Goal: Task Accomplishment & Management: Manage account settings

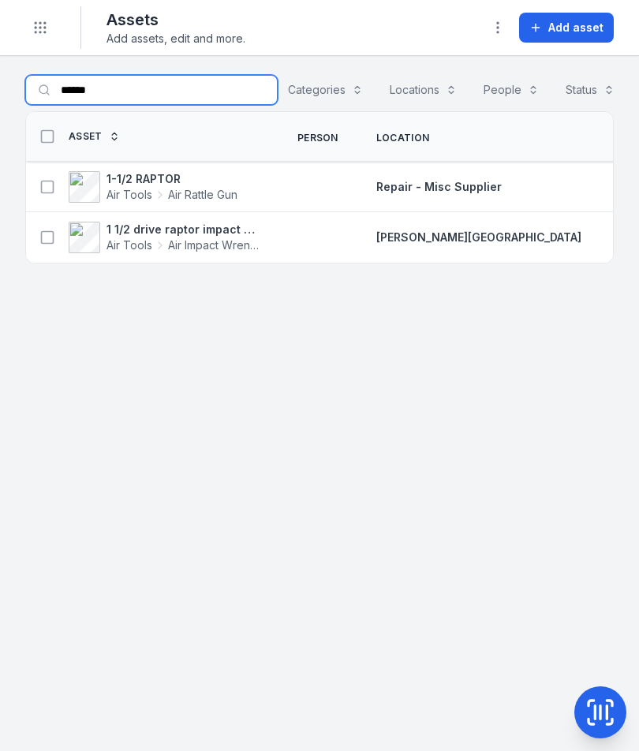
click at [136, 95] on input "******" at bounding box center [151, 90] width 252 height 30
type input "*"
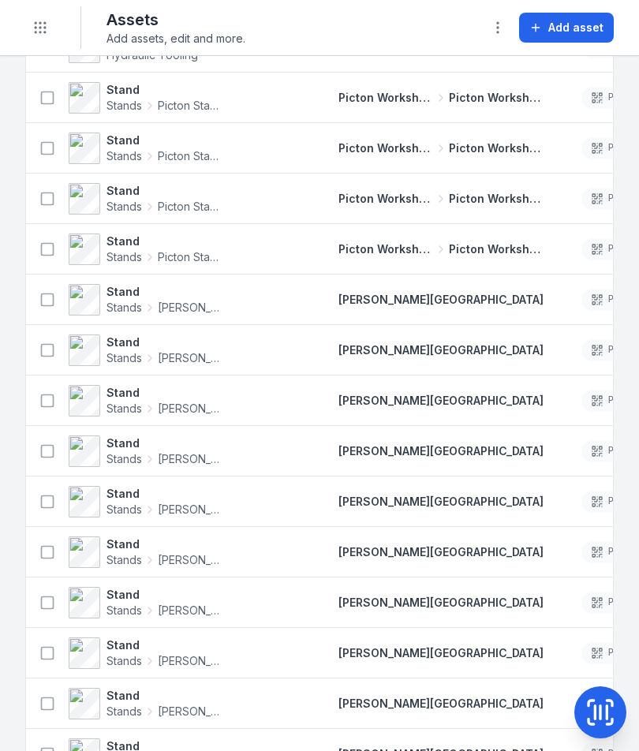
scroll to position [595, 0]
click at [36, 25] on icon "Toggle navigation" at bounding box center [40, 28] width 16 height 16
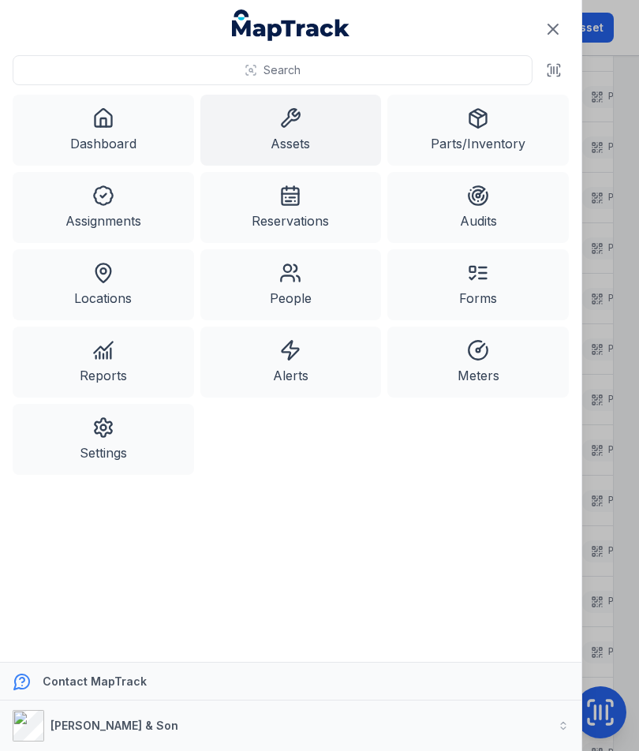
click at [101, 131] on link "Dashboard" at bounding box center [103, 130] width 181 height 71
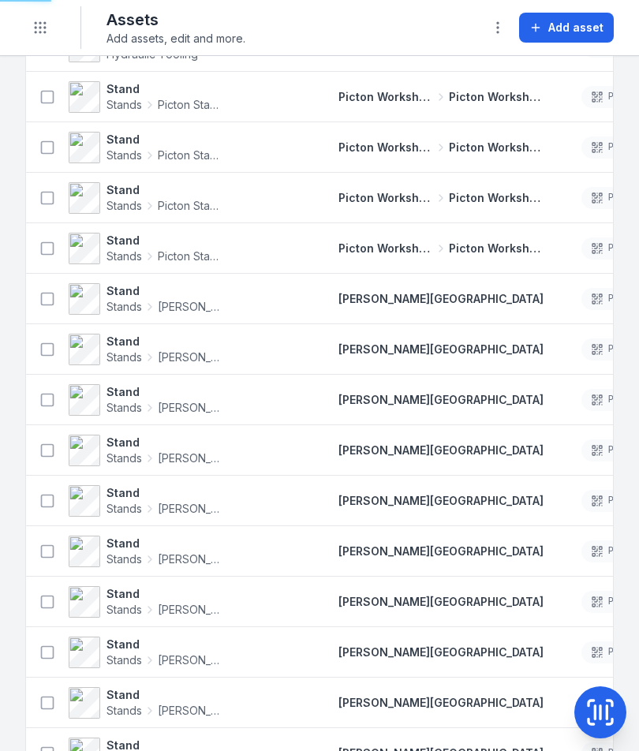
scroll to position [0, 0]
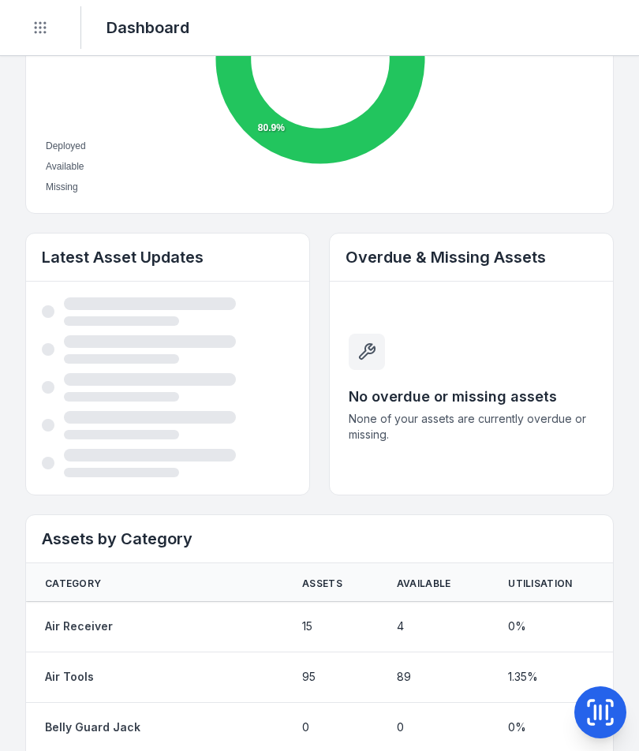
scroll to position [729, 0]
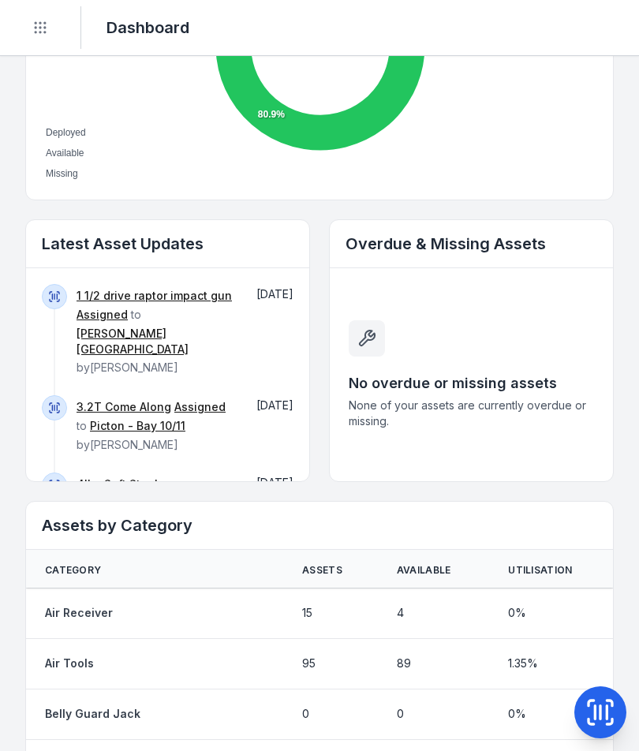
click at [120, 399] on link "3.2T Come Along" at bounding box center [124, 407] width 95 height 16
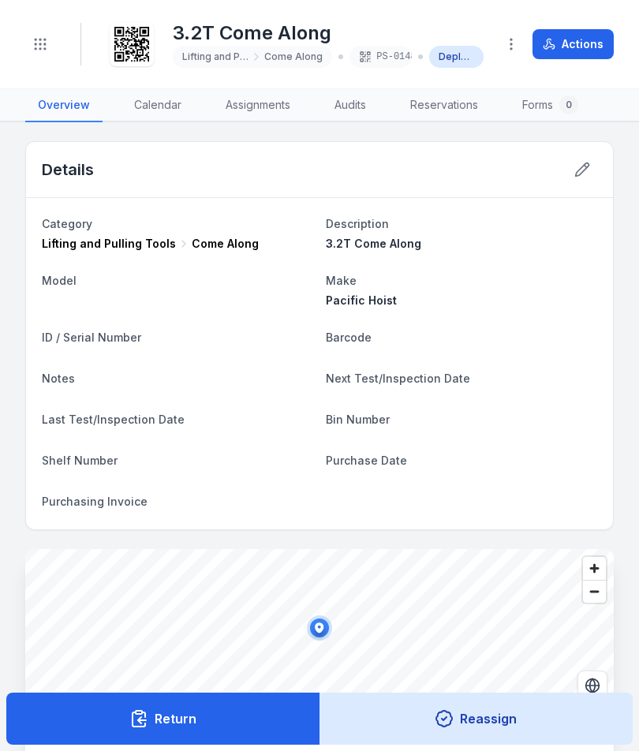
click at [592, 46] on button "Actions" at bounding box center [573, 44] width 81 height 30
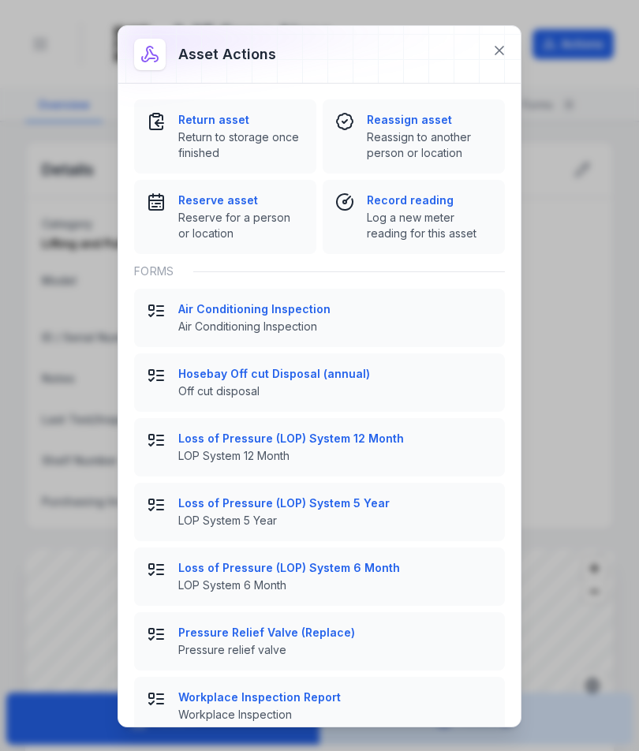
click at [196, 151] on span "Return to storage once finished" at bounding box center [240, 145] width 125 height 32
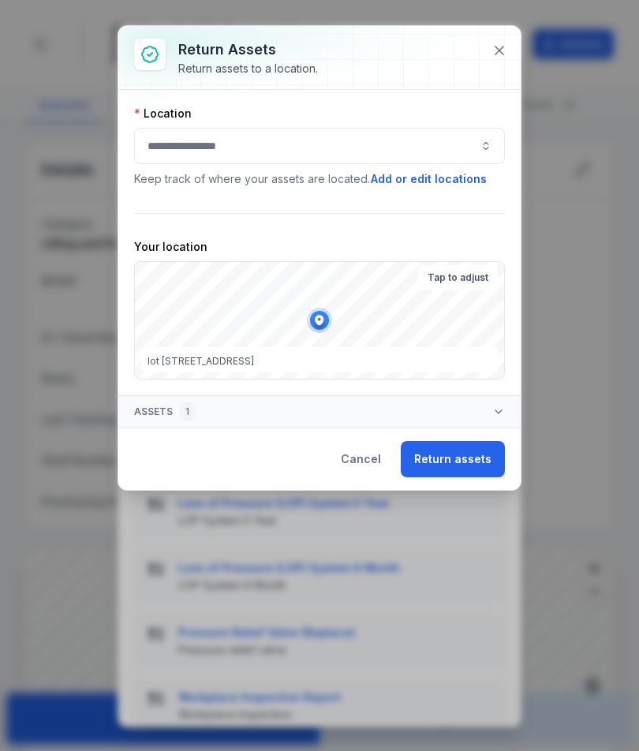
click at [415, 147] on div at bounding box center [319, 146] width 371 height 36
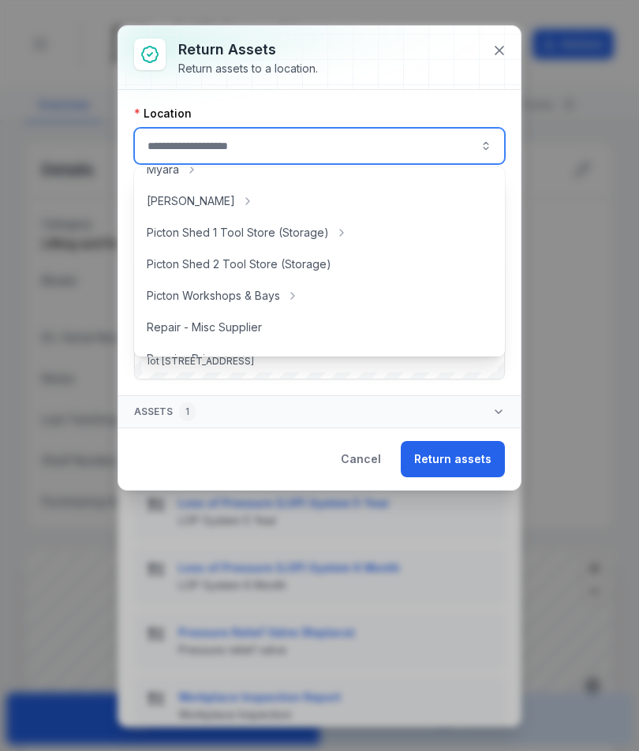
scroll to position [271, 0]
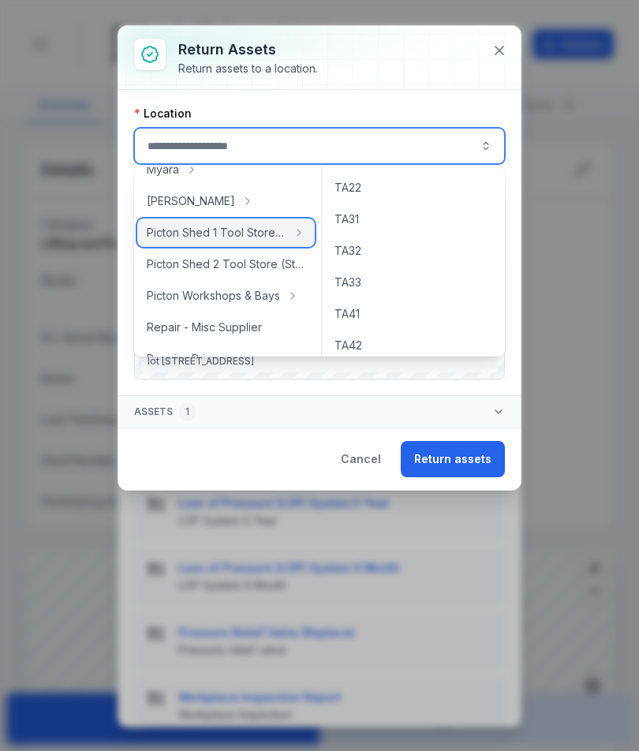
click at [249, 234] on span "Picton Shed 1 Tool Store (Storage)" at bounding box center [217, 233] width 140 height 16
type input "**********"
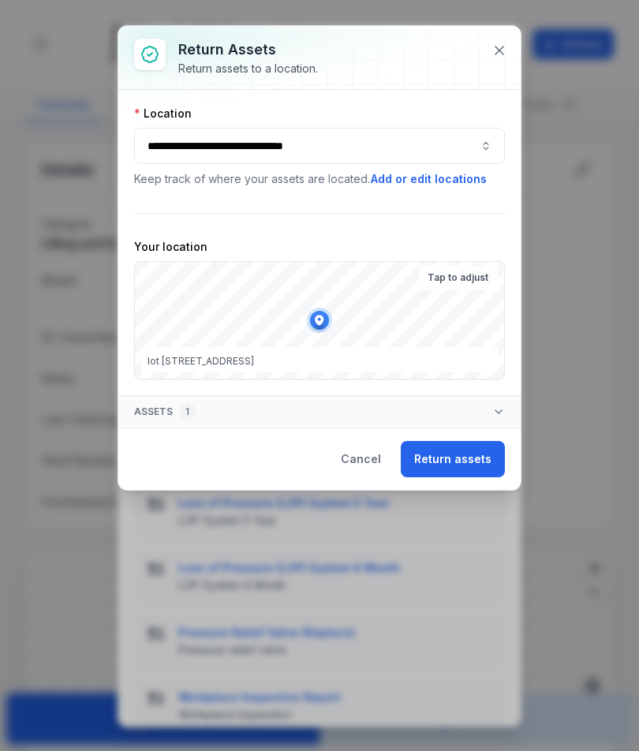
click at [480, 456] on button "Return assets" at bounding box center [453, 459] width 104 height 36
